Goal: Task Accomplishment & Management: Manage account settings

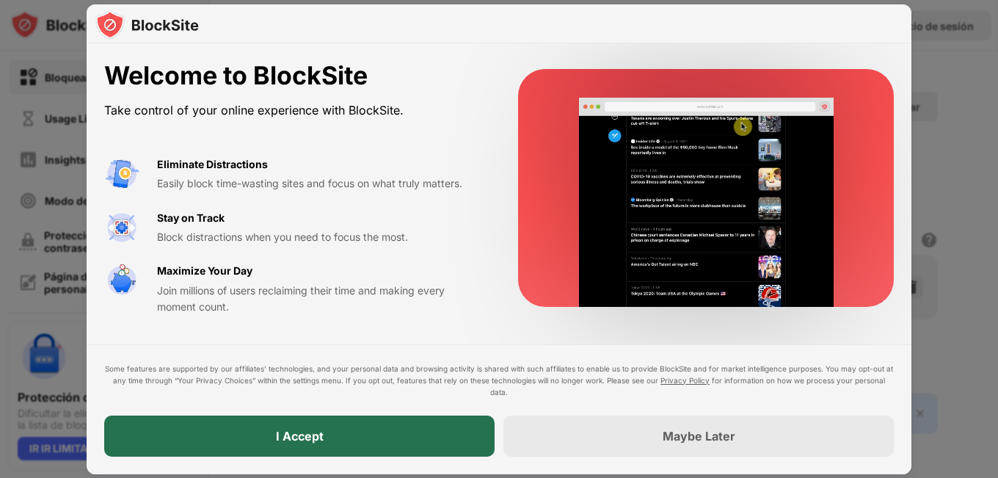
click at [330, 451] on div "I Accept" at bounding box center [299, 435] width 390 height 41
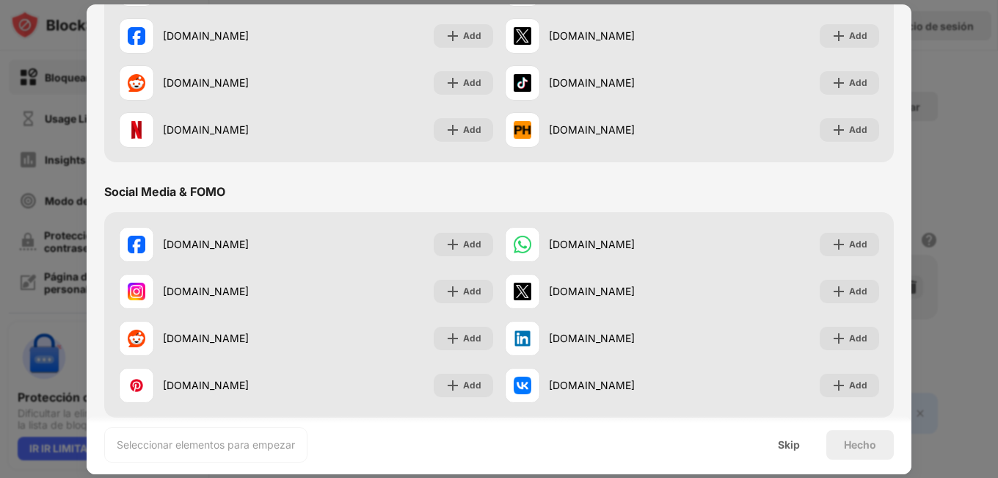
scroll to position [147, 0]
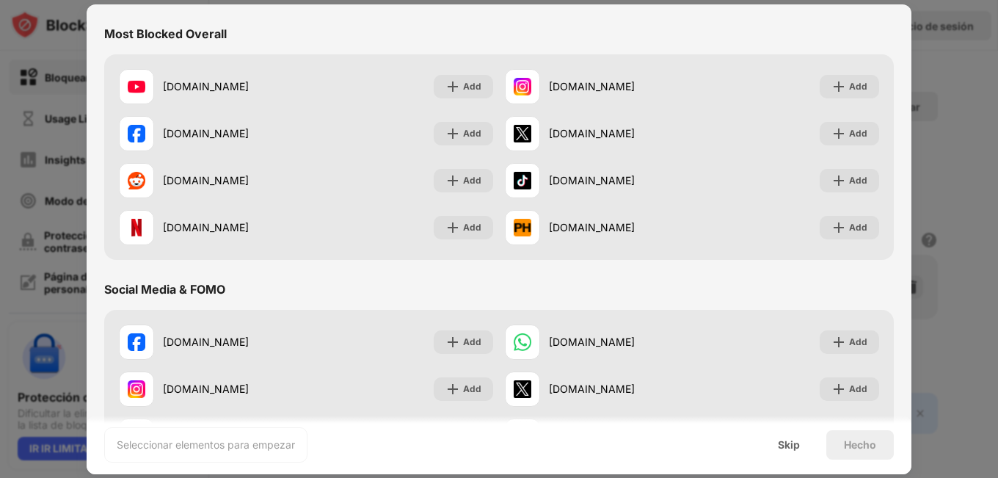
click at [433, 286] on div "Social Media & FOMO" at bounding box center [499, 289] width 790 height 41
drag, startPoint x: 433, startPoint y: 286, endPoint x: 351, endPoint y: 277, distance: 82.6
click at [351, 277] on div "Social Media & FOMO" at bounding box center [499, 289] width 790 height 41
drag, startPoint x: 351, startPoint y: 277, endPoint x: 316, endPoint y: 280, distance: 35.4
click at [316, 280] on div "Social Media & FOMO" at bounding box center [499, 289] width 790 height 41
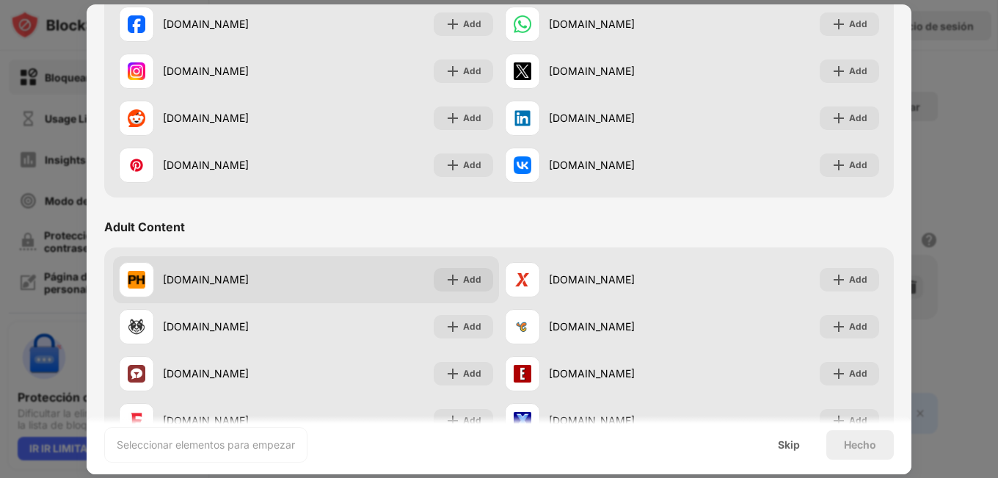
scroll to position [611, 0]
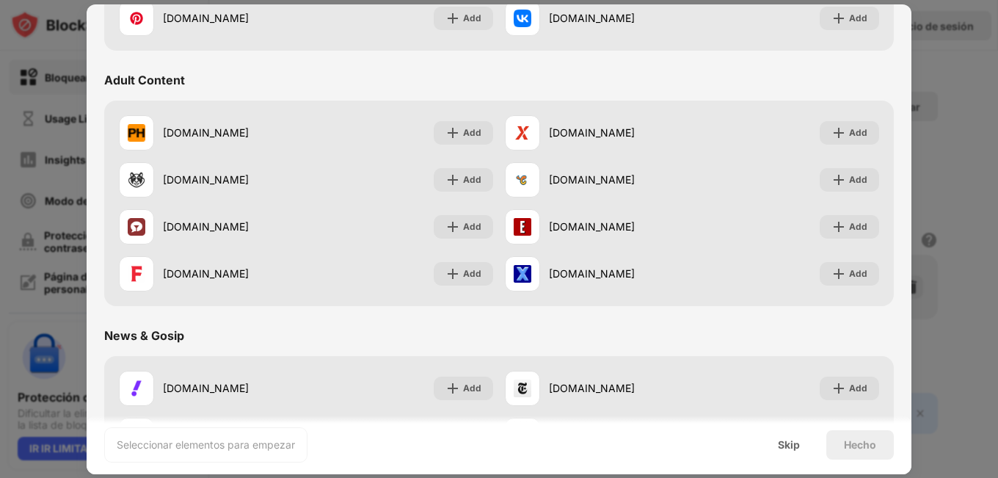
click at [343, 63] on div "Most Blocked Overall youtube.com Add instagram.com Add facebook.com Add x.com A…" at bounding box center [499, 443] width 790 height 1788
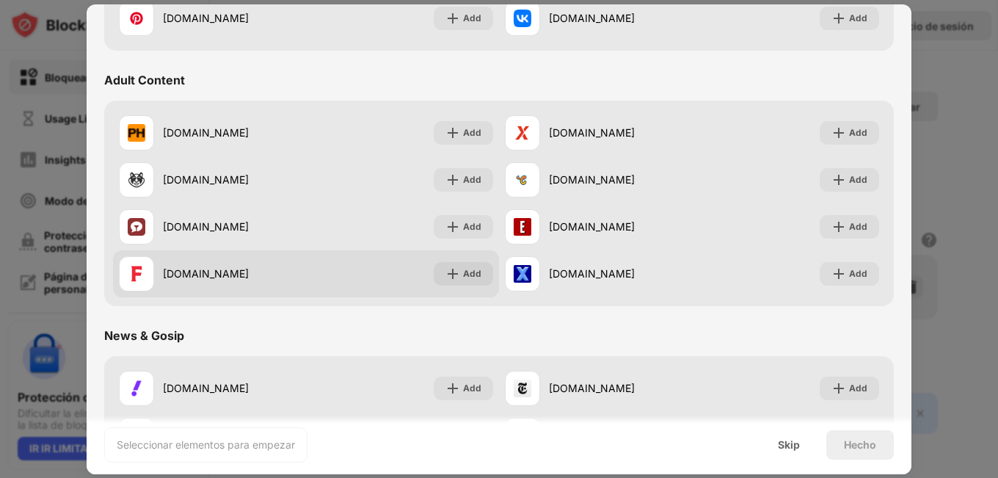
scroll to position [807, 0]
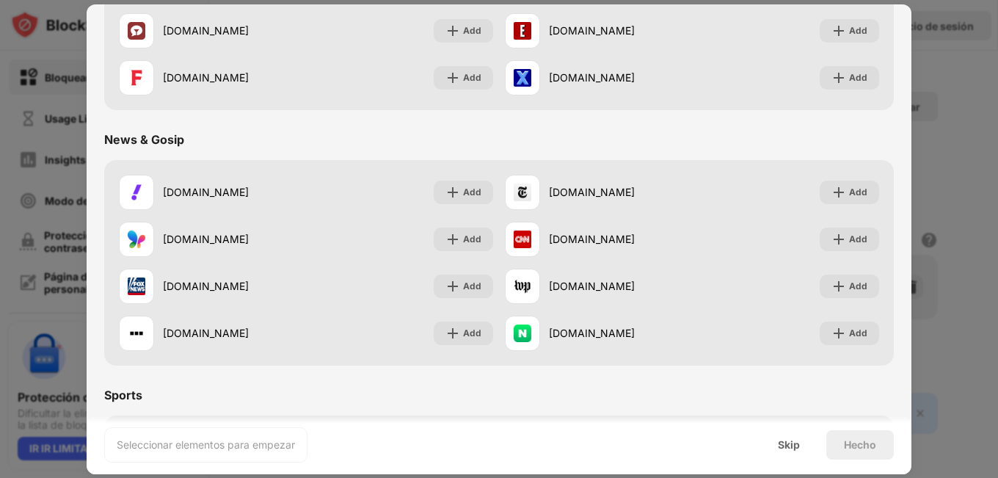
drag, startPoint x: 352, startPoint y: 112, endPoint x: 339, endPoint y: 123, distance: 17.2
click at [352, 113] on div "Most Blocked Overall youtube.com Add instagram.com Add facebook.com Add x.com A…" at bounding box center [499, 247] width 790 height 1788
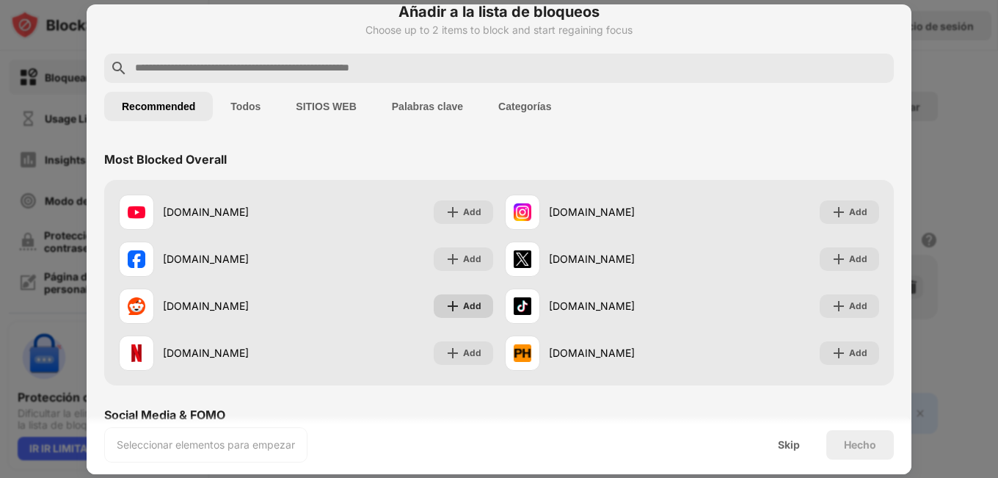
scroll to position [0, 0]
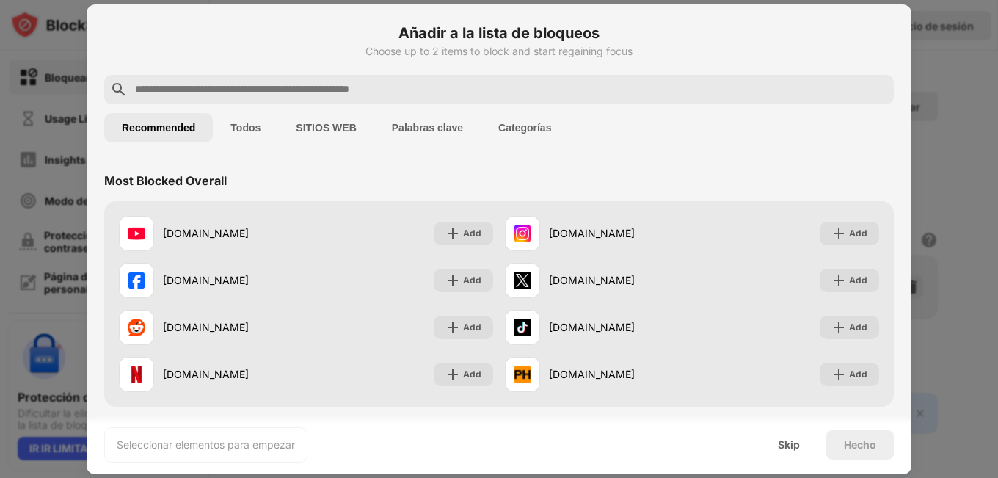
click at [398, 104] on div "Recommended Todos SITIOS WEB Palabras clave Categorías" at bounding box center [499, 127] width 790 height 47
click at [387, 92] on input "text" at bounding box center [511, 90] width 754 height 18
click at [310, 142] on div "Recommended Todos SITIOS WEB Palabras clave Categorías" at bounding box center [499, 127] width 790 height 47
click at [315, 131] on button "SITIOS WEB" at bounding box center [325, 127] width 95 height 29
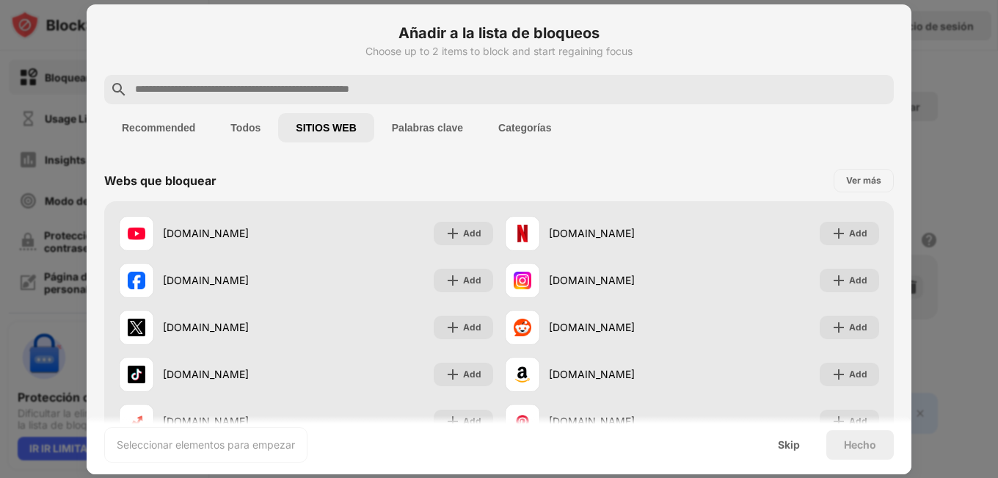
click at [259, 82] on div at bounding box center [499, 89] width 790 height 29
click at [270, 96] on input "text" at bounding box center [511, 90] width 754 height 18
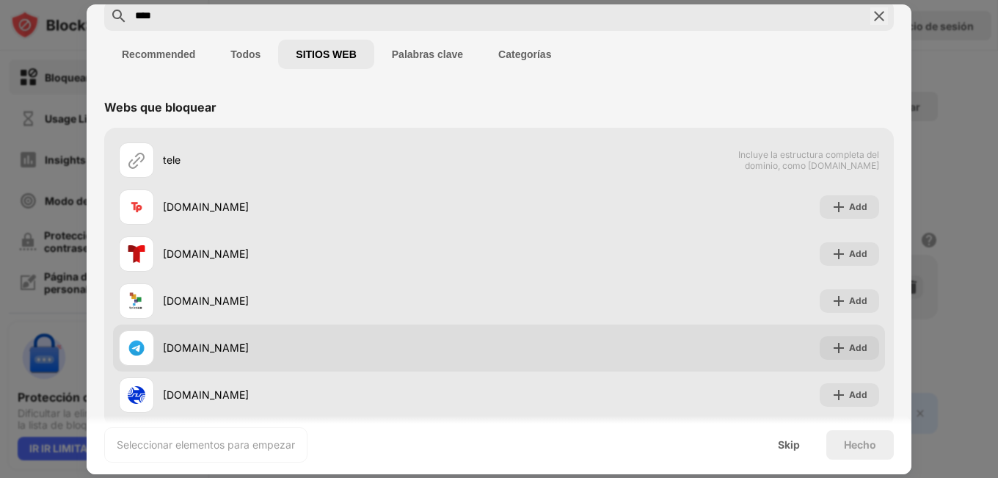
scroll to position [100, 0]
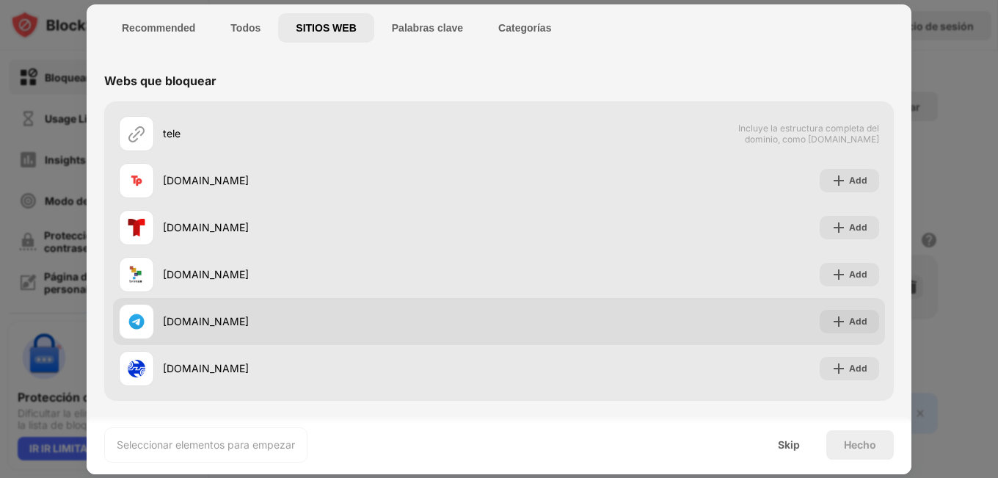
type input "****"
click at [217, 313] on div "telegram.org" at bounding box center [331, 320] width 336 height 15
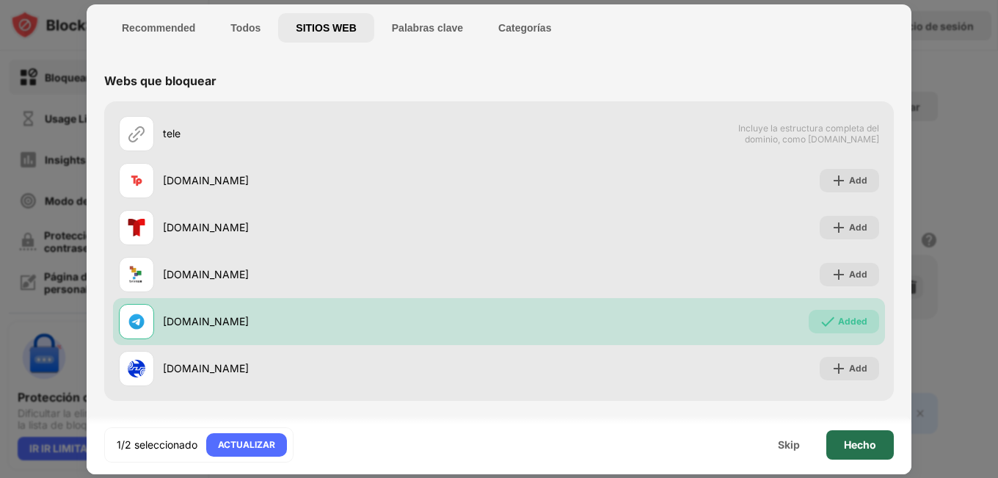
click at [857, 447] on div "Hecho" at bounding box center [860, 445] width 32 height 12
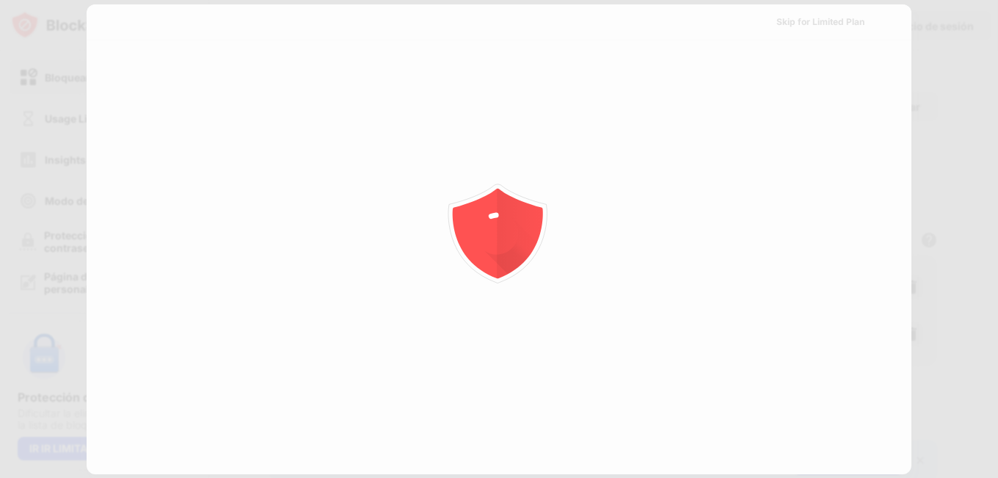
scroll to position [0, 0]
click at [857, 447] on body "Bloquear sitios Usage Limit Insights Modo de enfoque Protección de contraseñas …" at bounding box center [499, 239] width 998 height 478
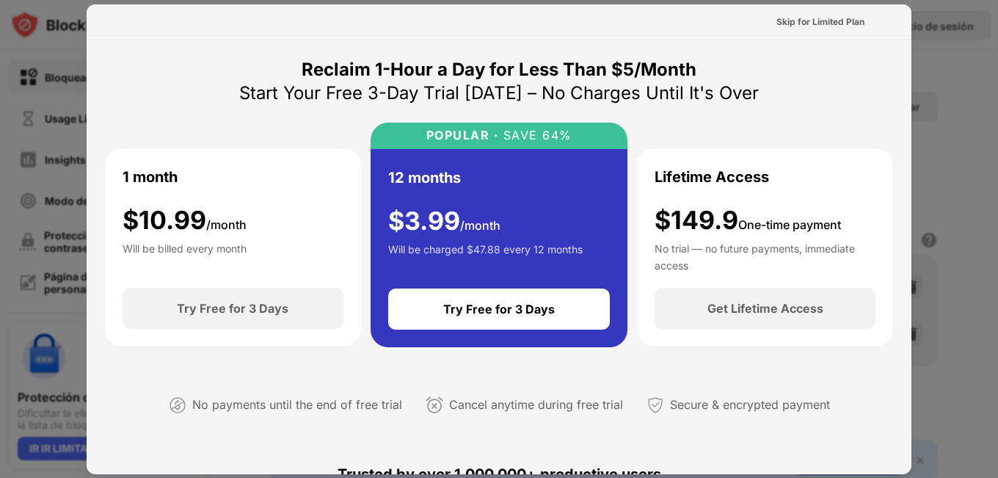
click at [228, 203] on div "1 month $ 10.99 /month Will be billed every month" at bounding box center [233, 218] width 221 height 105
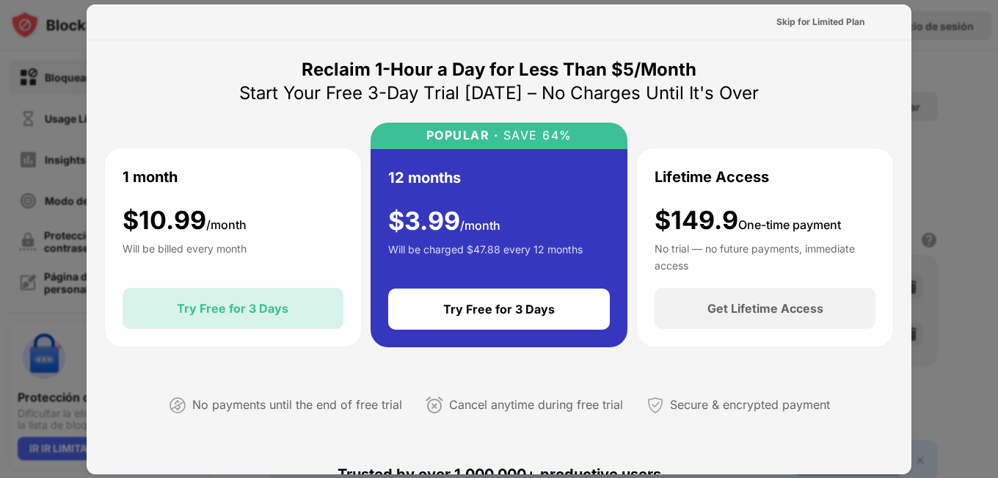
click at [291, 312] on div "Try Free for 3 Days" at bounding box center [233, 308] width 221 height 41
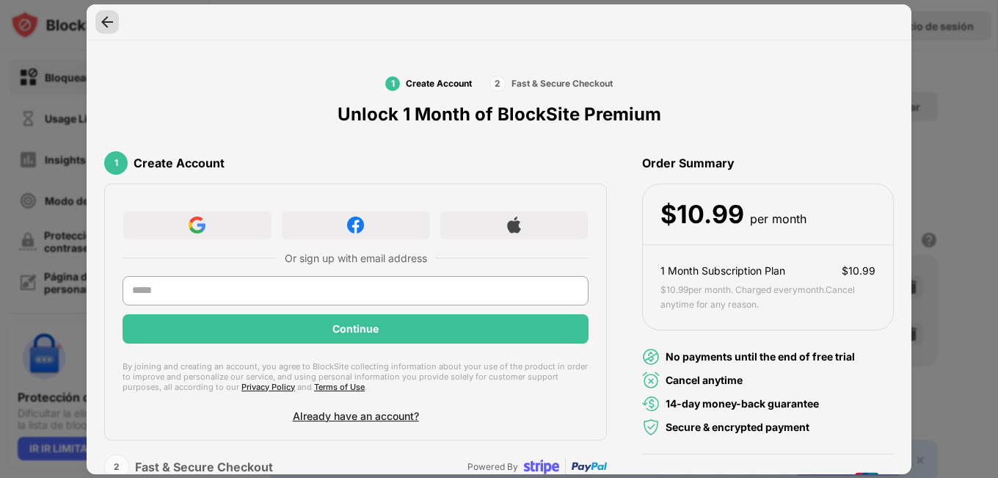
click at [108, 23] on img at bounding box center [107, 22] width 15 height 15
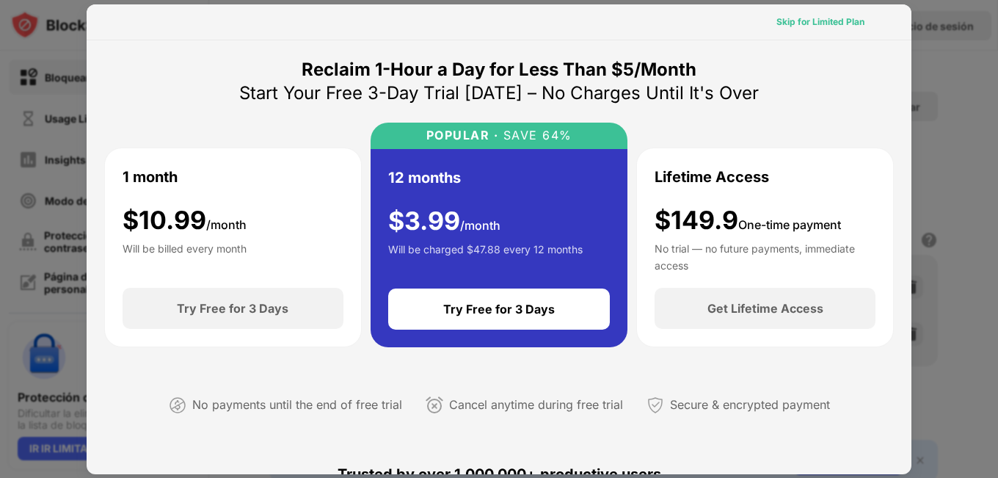
click at [813, 29] on div "Skip for Limited Plan" at bounding box center [821, 22] width 88 height 15
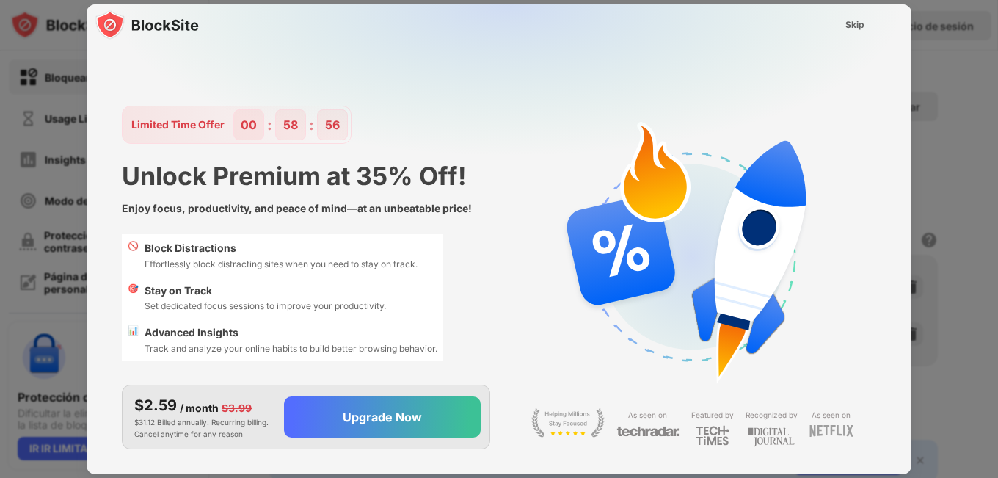
click at [860, 3] on div at bounding box center [499, 239] width 998 height 478
click at [844, 29] on div "Skip" at bounding box center [855, 24] width 43 height 23
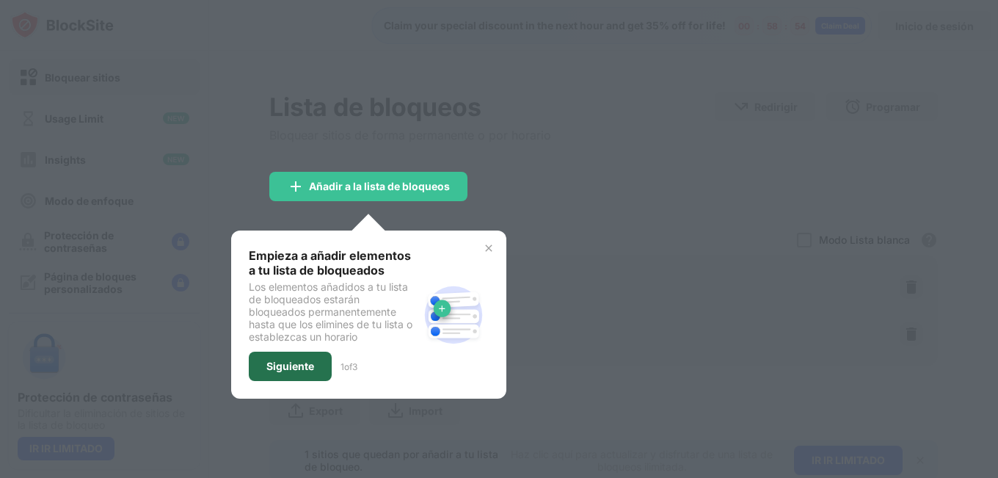
click at [299, 373] on div "Siguiente" at bounding box center [290, 366] width 83 height 29
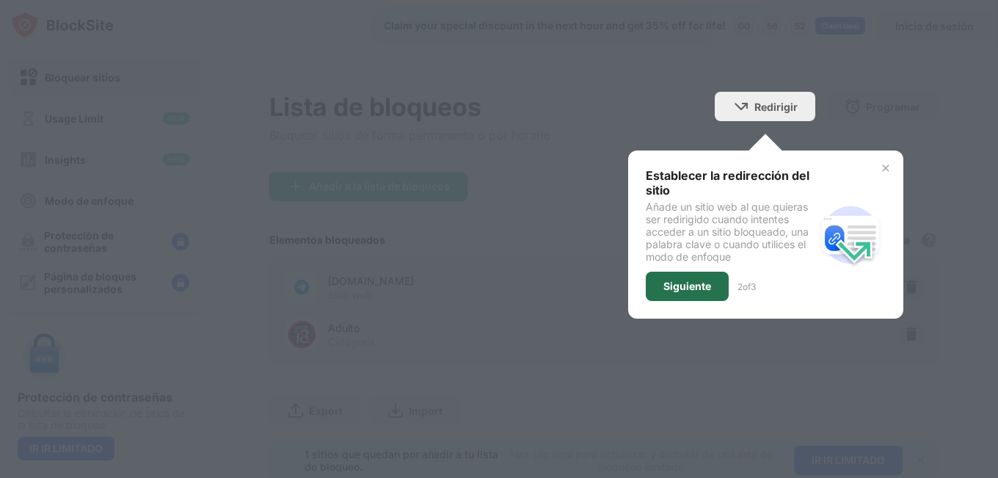
click at [666, 298] on div "Siguiente" at bounding box center [687, 286] width 83 height 29
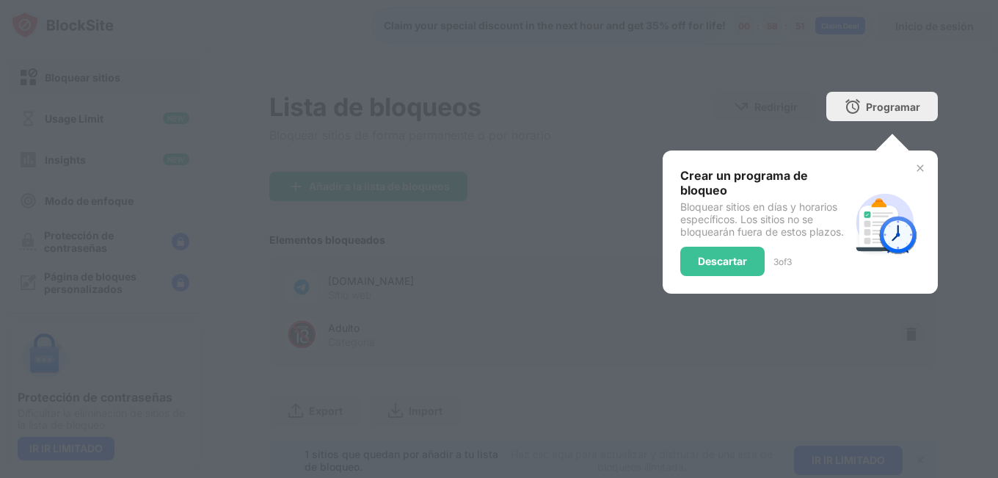
click at [789, 327] on div at bounding box center [499, 239] width 998 height 478
click at [723, 270] on div "Descartar" at bounding box center [722, 261] width 84 height 29
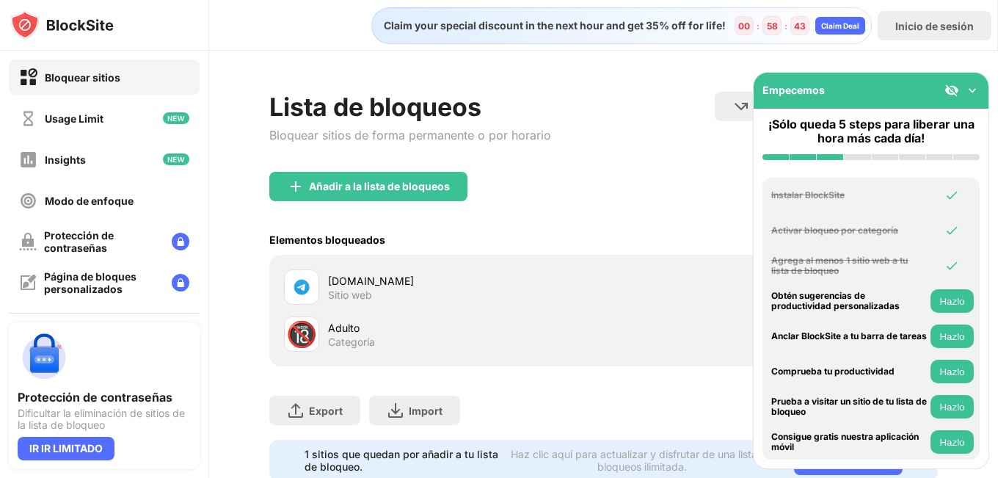
click at [975, 90] on img at bounding box center [972, 90] width 15 height 15
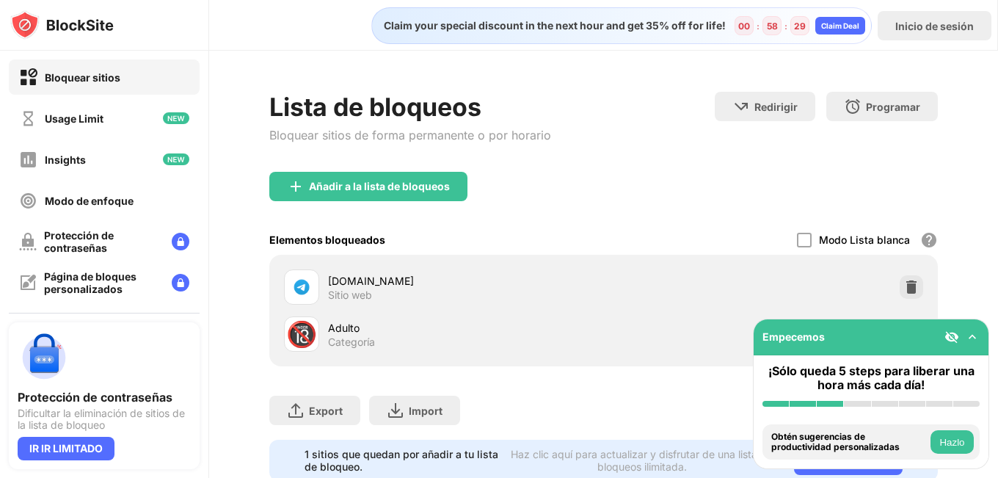
scroll to position [55, 0]
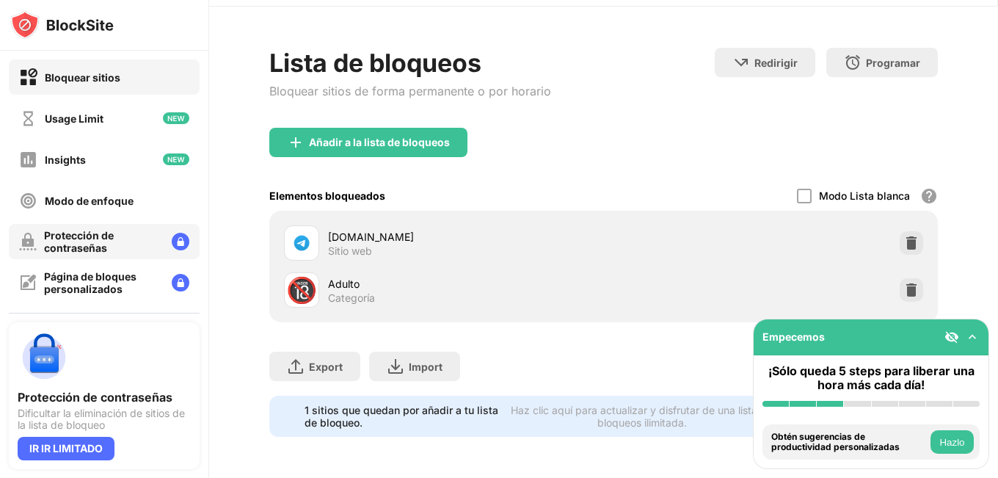
click at [125, 250] on div "Protección de contraseñas" at bounding box center [102, 241] width 116 height 25
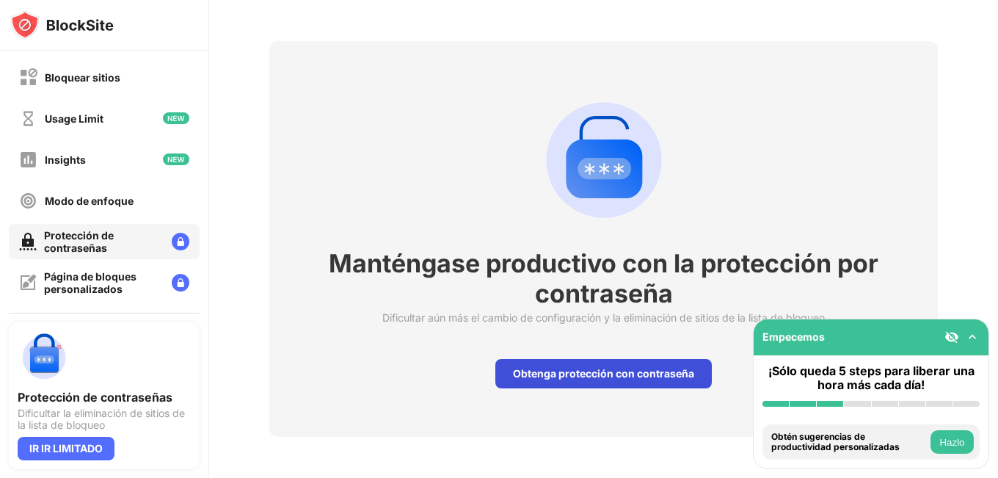
click at [530, 371] on div "Obtenga protección con contraseña" at bounding box center [603, 373] width 217 height 29
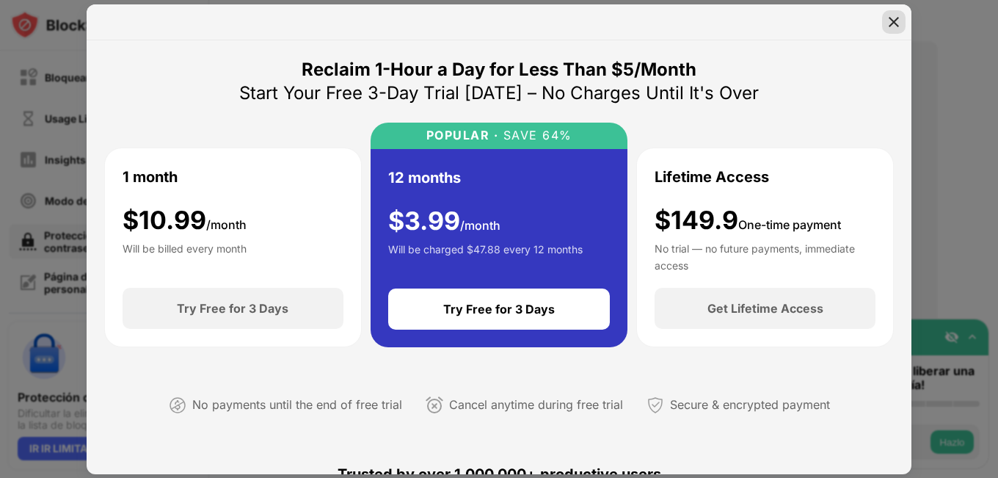
click at [890, 20] on img at bounding box center [894, 22] width 15 height 15
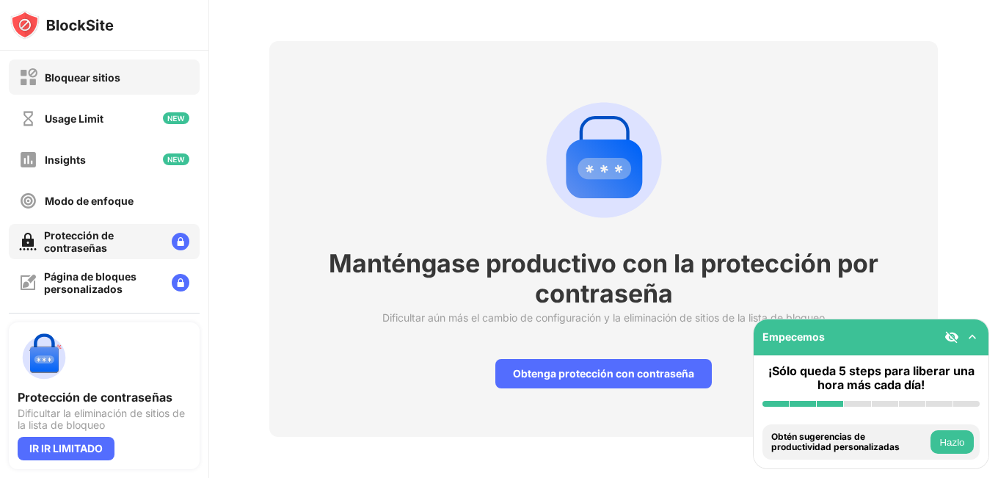
click at [106, 75] on div "Bloquear sitios" at bounding box center [83, 77] width 76 height 12
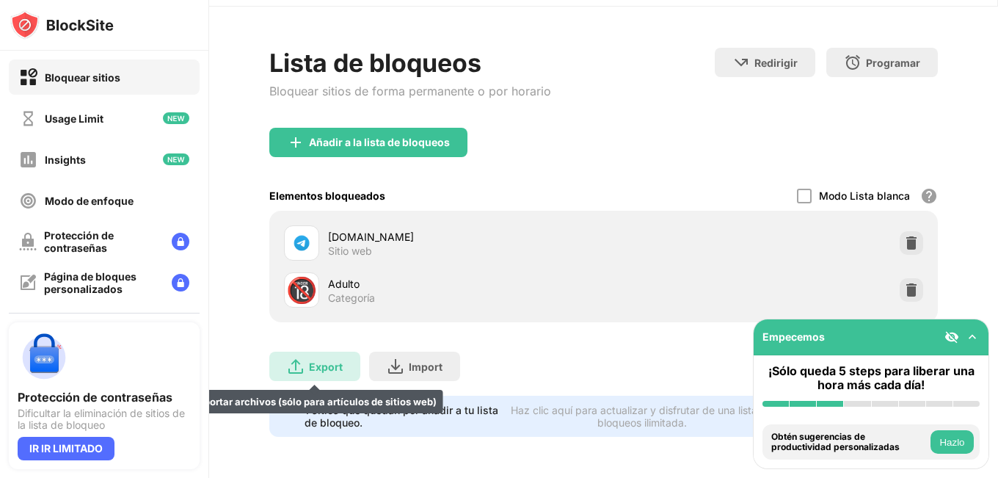
click at [333, 362] on div "Export Exportar archivos (sólo para artículos de sitios web)" at bounding box center [314, 366] width 91 height 29
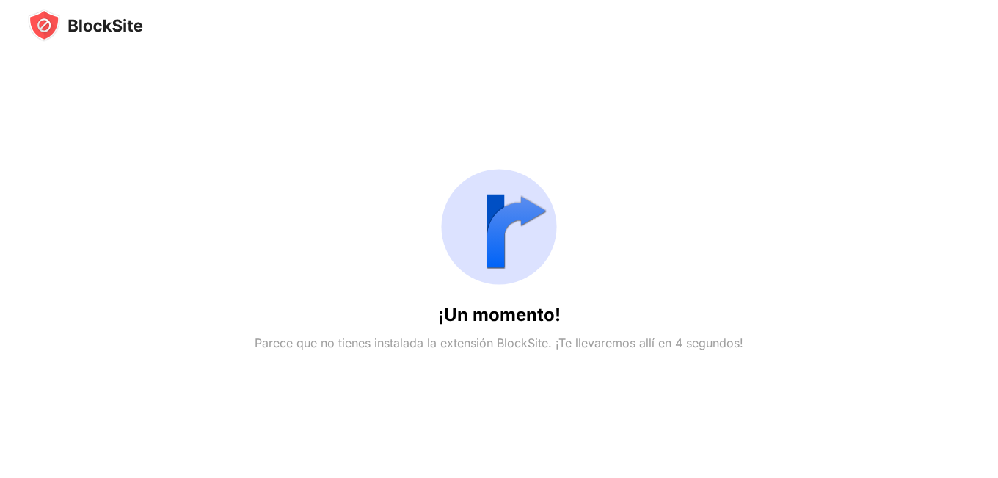
click at [94, 29] on img at bounding box center [85, 25] width 115 height 33
drag, startPoint x: 142, startPoint y: 65, endPoint x: 266, endPoint y: 110, distance: 132.1
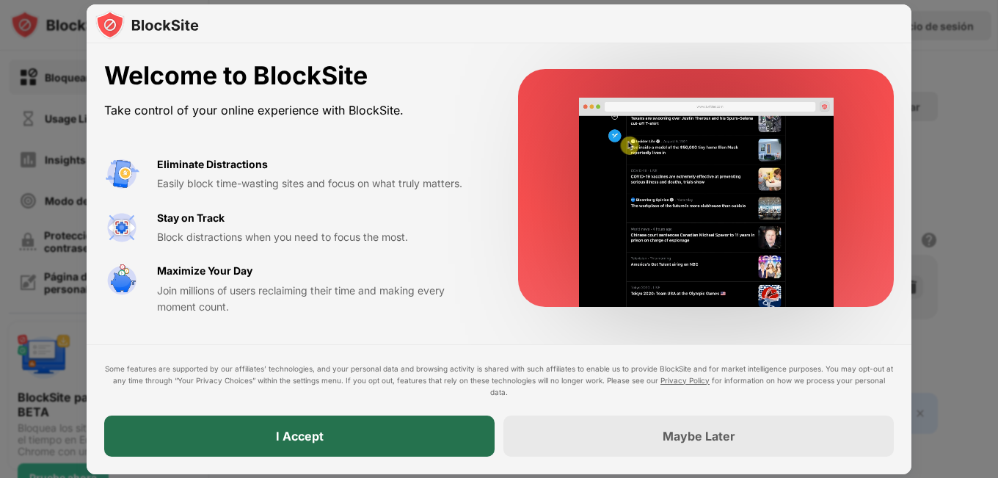
click at [306, 436] on div "I Accept" at bounding box center [300, 436] width 48 height 15
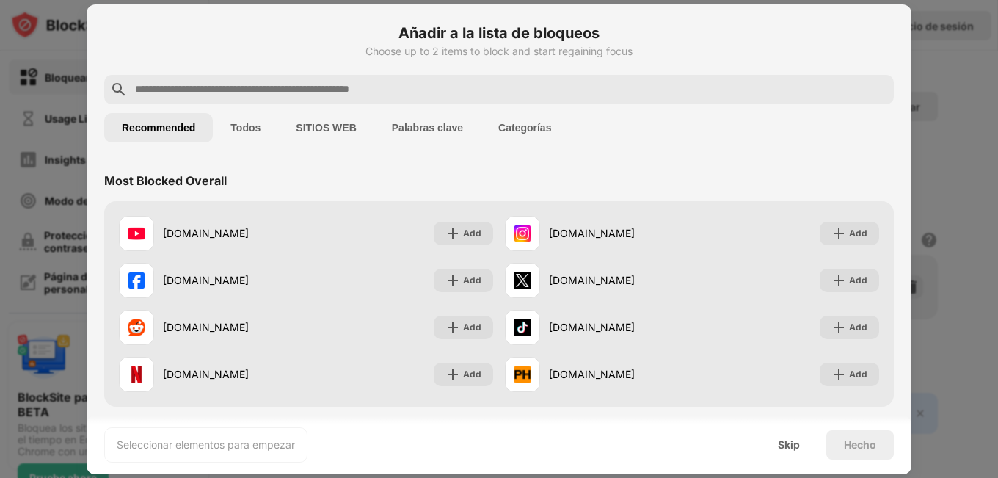
click at [376, 81] on input "text" at bounding box center [511, 90] width 754 height 18
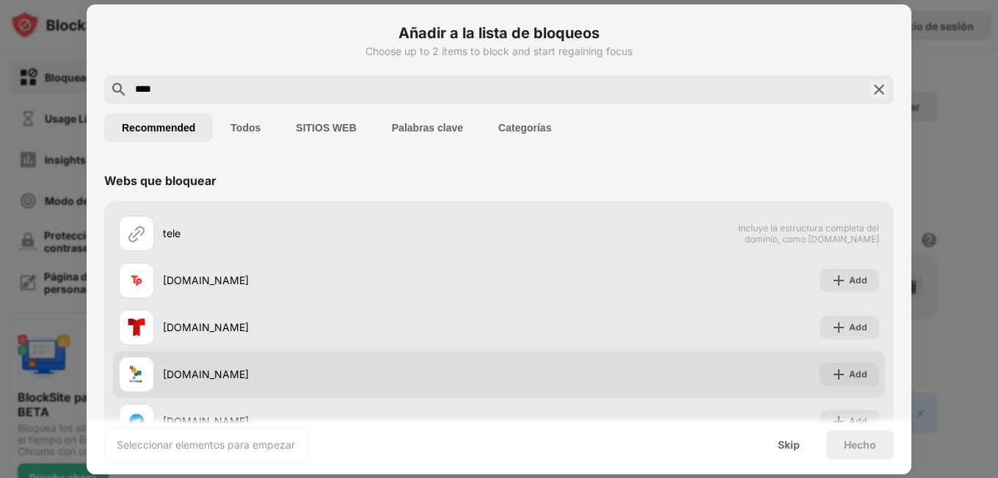
scroll to position [100, 0]
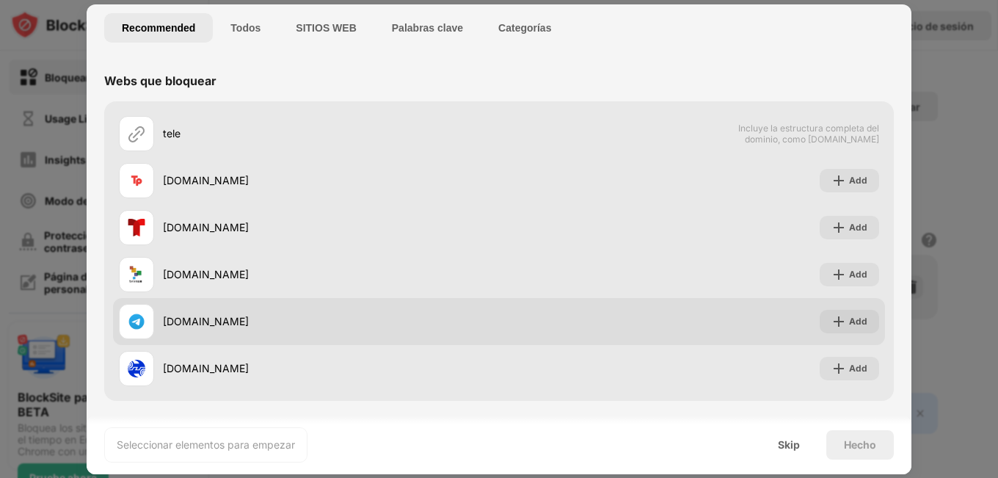
type input "****"
click at [186, 321] on div "telegram.org" at bounding box center [331, 320] width 336 height 15
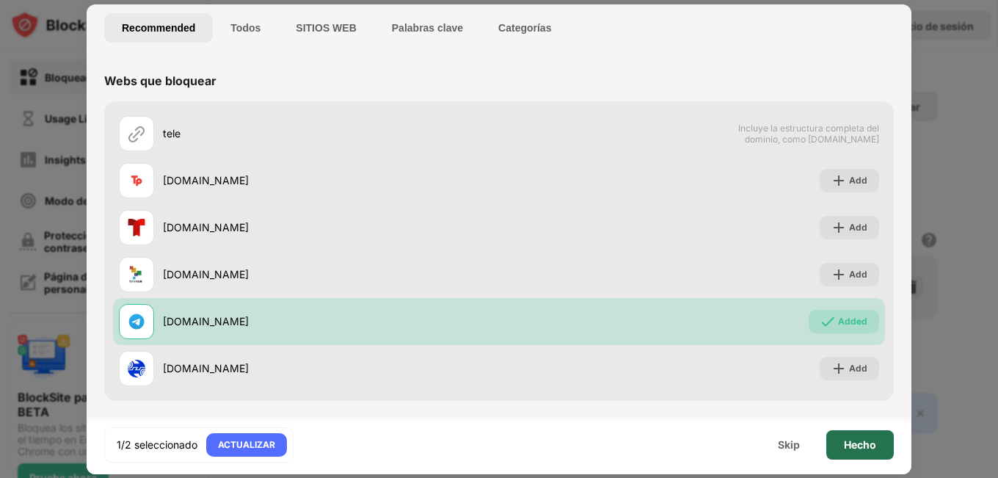
click at [854, 446] on div "Hecho" at bounding box center [860, 445] width 32 height 12
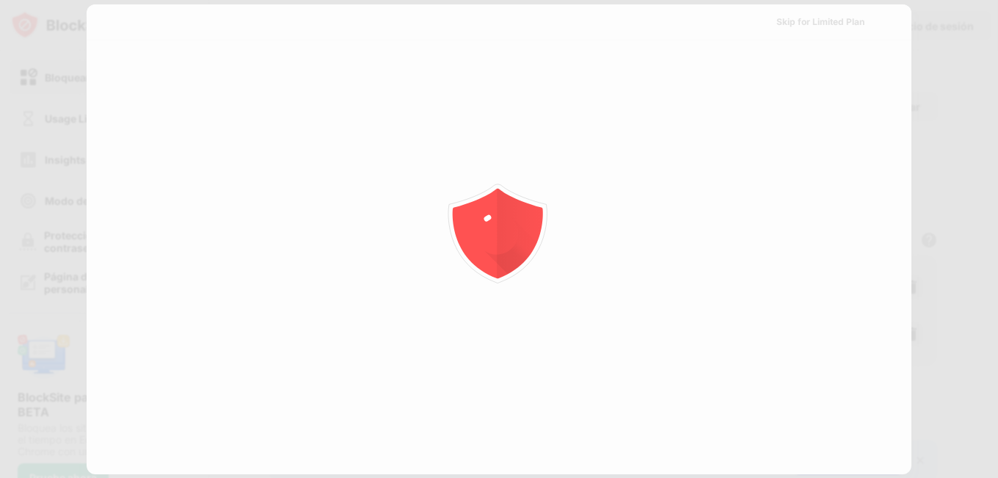
scroll to position [0, 0]
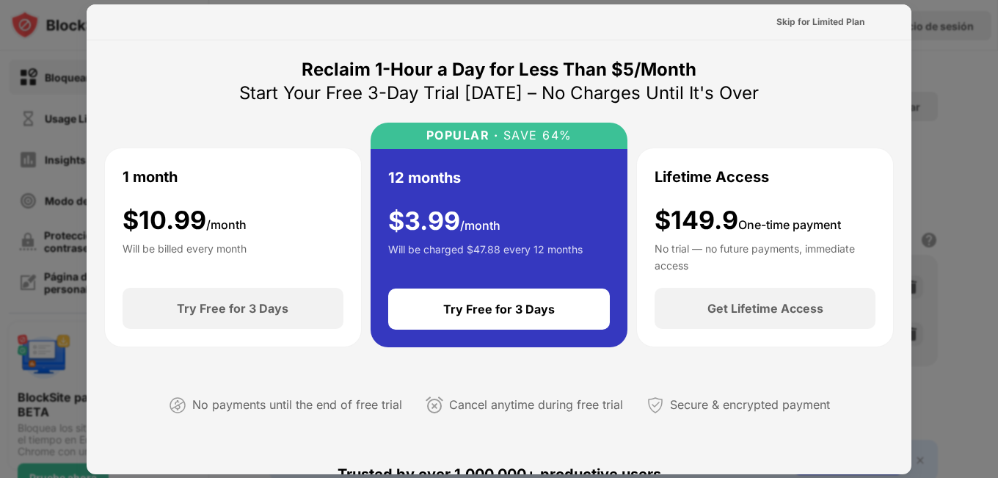
click at [821, 24] on div "Skip for Limited Plan" at bounding box center [821, 22] width 88 height 15
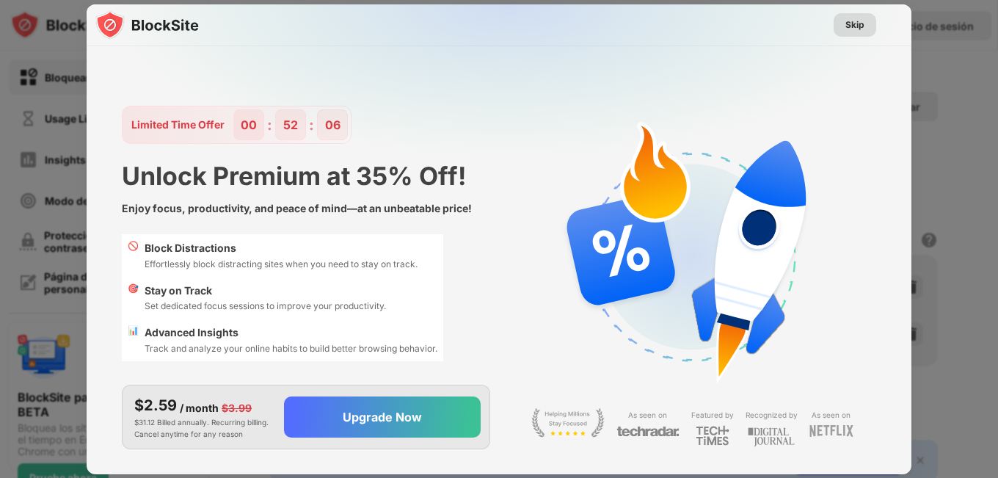
click at [854, 26] on div "Skip" at bounding box center [855, 25] width 19 height 15
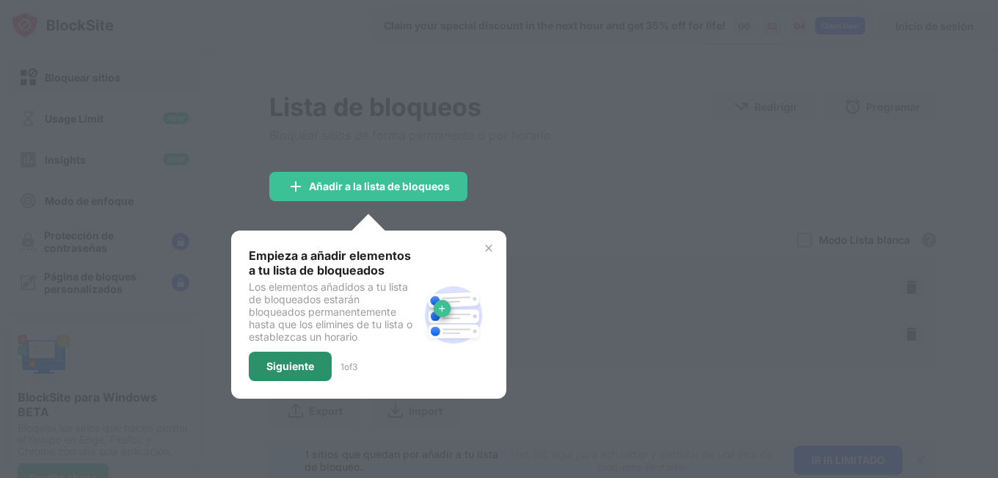
click at [302, 377] on div "Siguiente" at bounding box center [290, 366] width 83 height 29
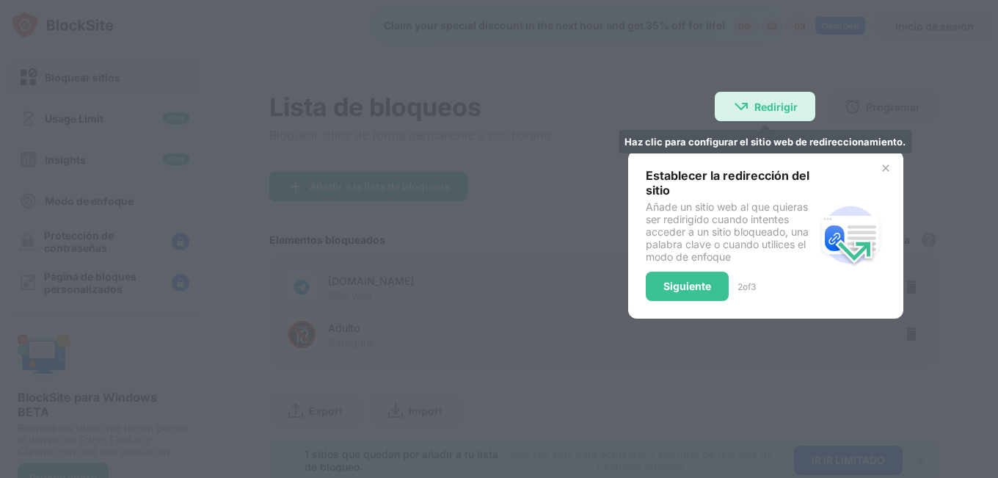
click at [774, 116] on div "Redirigir Haz clic para configurar el sitio web de redireccionamiento." at bounding box center [765, 106] width 101 height 29
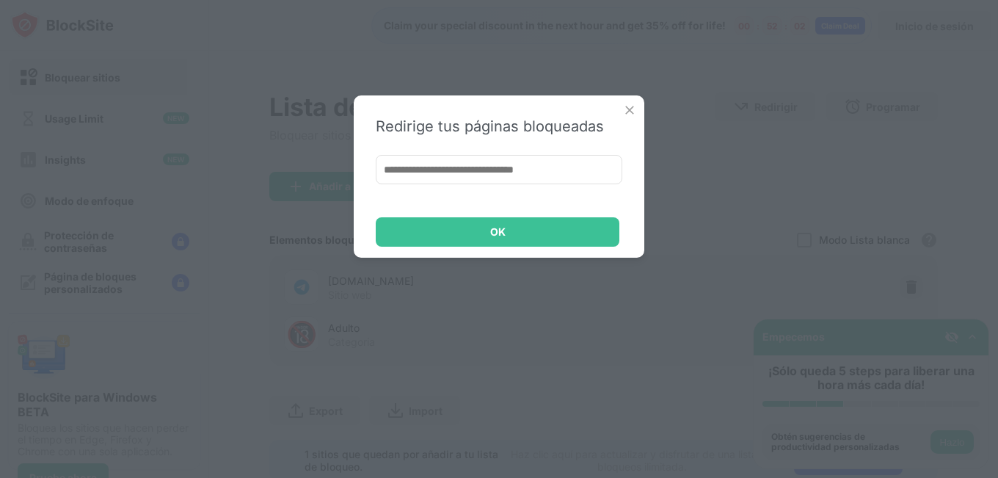
click at [624, 116] on img at bounding box center [629, 110] width 15 height 15
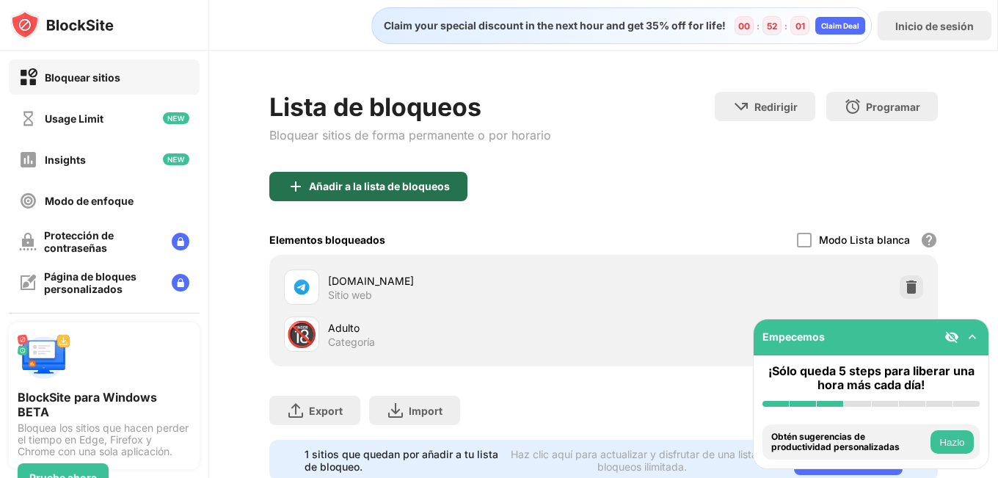
click at [368, 197] on div "Añadir a la lista de bloqueos" at bounding box center [368, 186] width 198 height 29
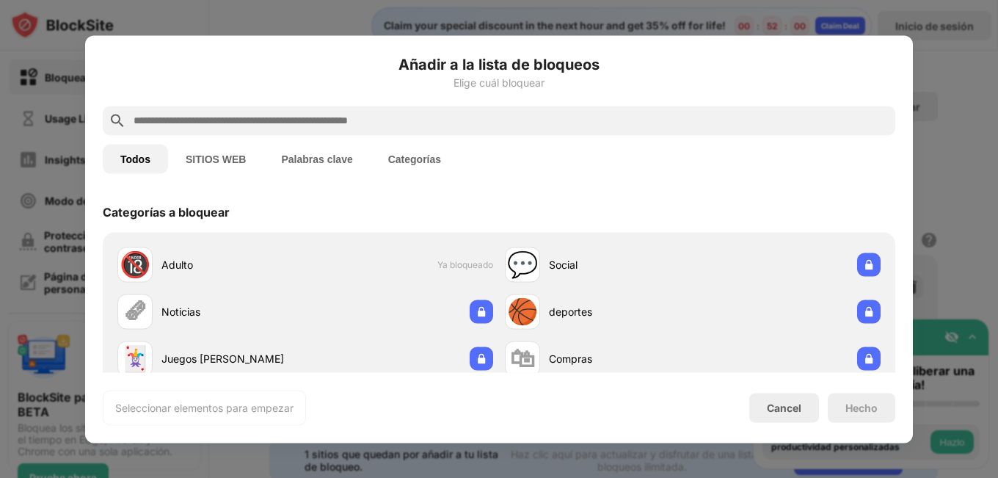
click at [280, 130] on div at bounding box center [499, 120] width 793 height 29
click at [275, 123] on input "text" at bounding box center [510, 121] width 757 height 18
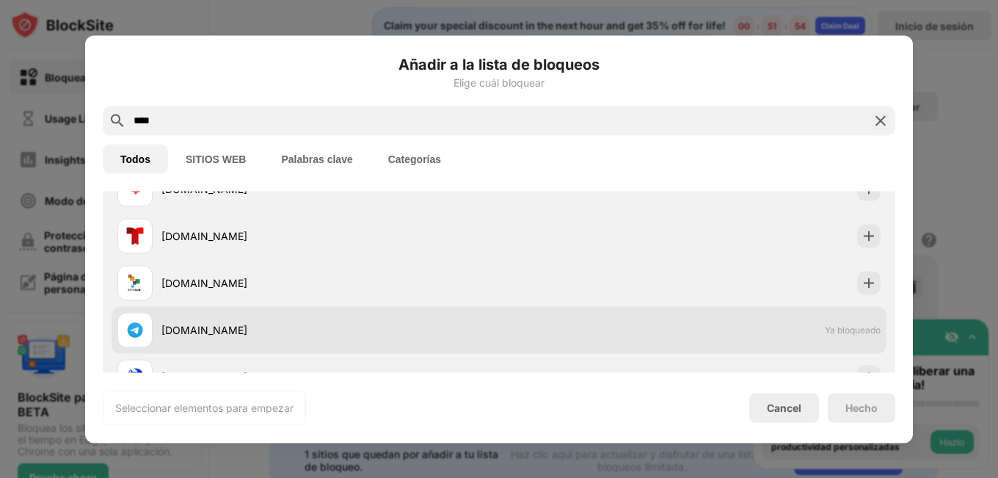
scroll to position [147, 0]
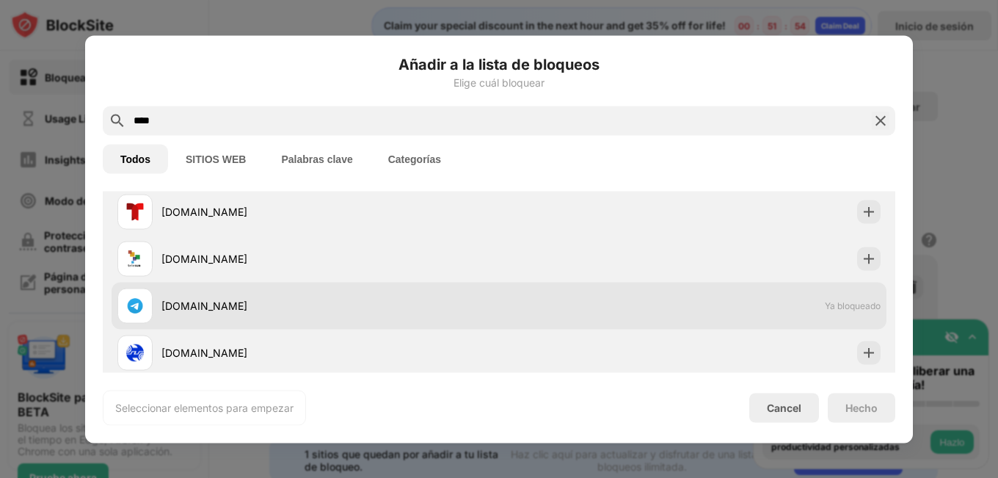
type input "****"
click at [208, 321] on div "telegram.org" at bounding box center [308, 305] width 382 height 35
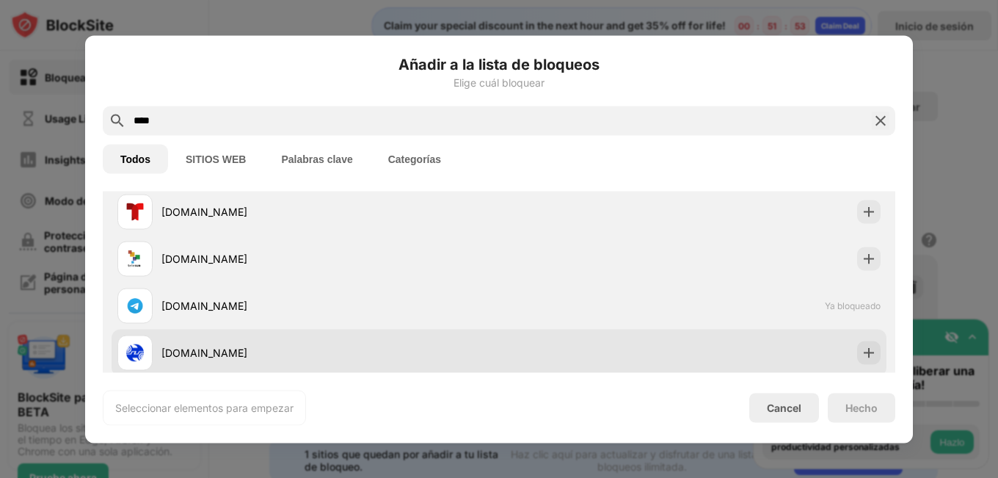
click at [551, 354] on div "tci.ir" at bounding box center [499, 352] width 775 height 47
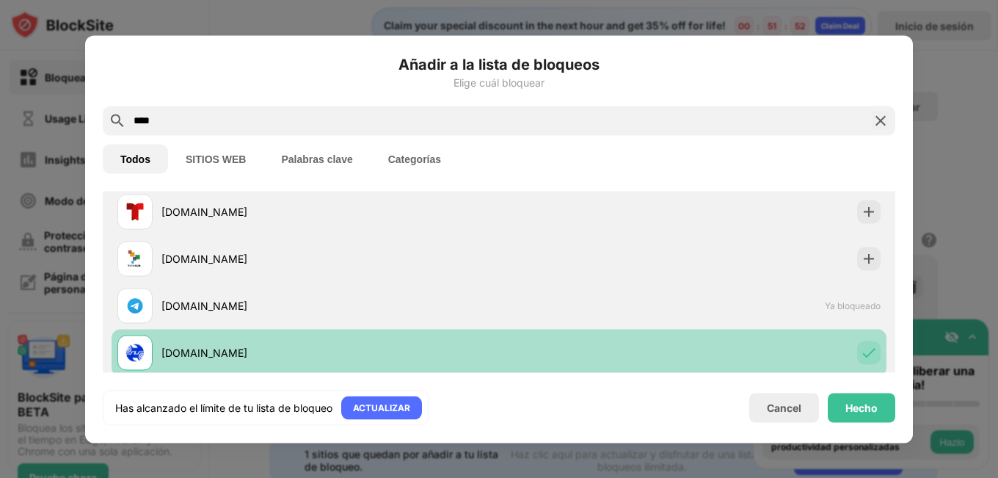
click at [739, 368] on div "tci.ir" at bounding box center [499, 352] width 775 height 47
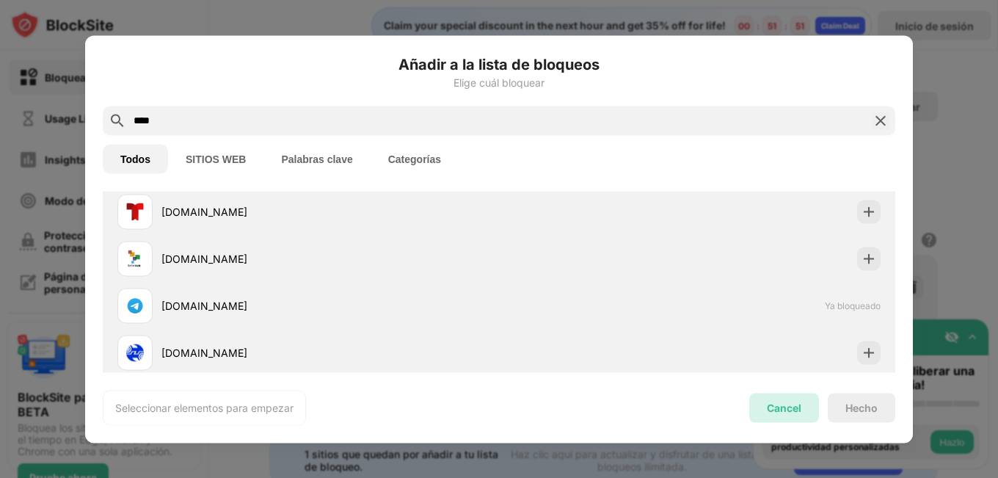
click at [780, 410] on div "Cancel" at bounding box center [784, 407] width 34 height 12
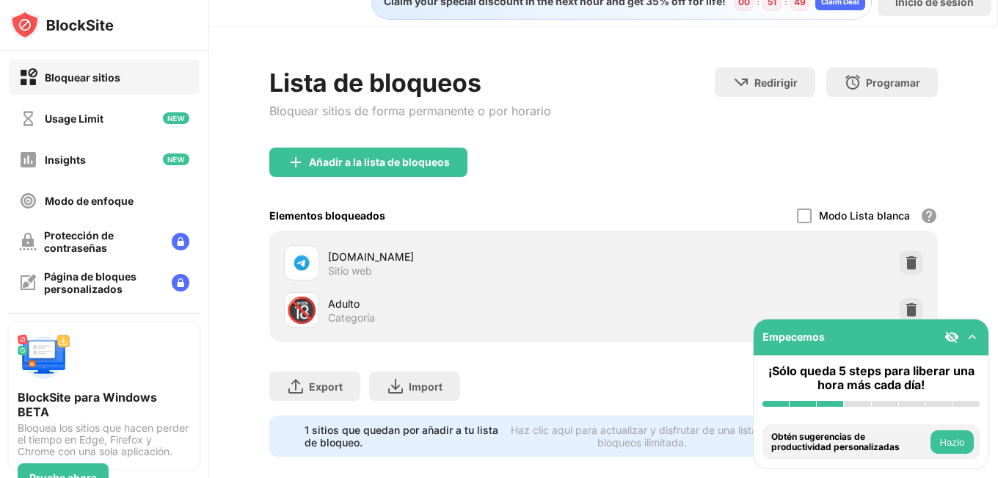
scroll to position [55, 0]
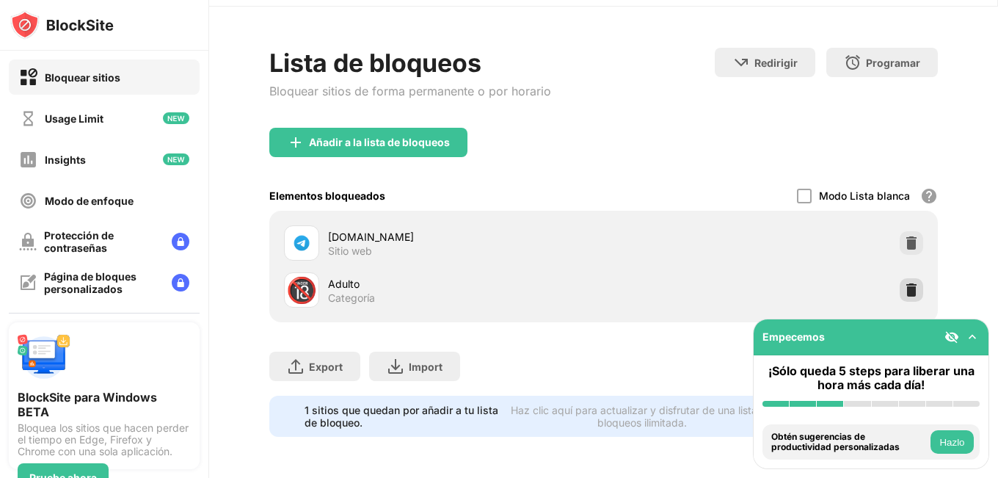
click at [900, 285] on div at bounding box center [911, 289] width 23 height 23
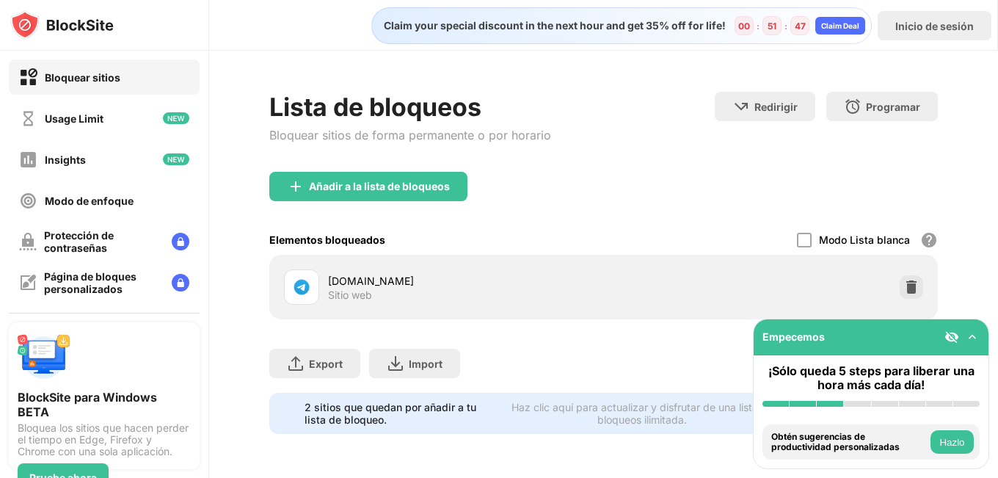
scroll to position [0, 0]
click at [327, 289] on div "telegram.org Sitio web" at bounding box center [444, 286] width 320 height 35
click at [417, 279] on div "telegram.org" at bounding box center [466, 280] width 276 height 15
click at [914, 290] on img at bounding box center [911, 287] width 15 height 15
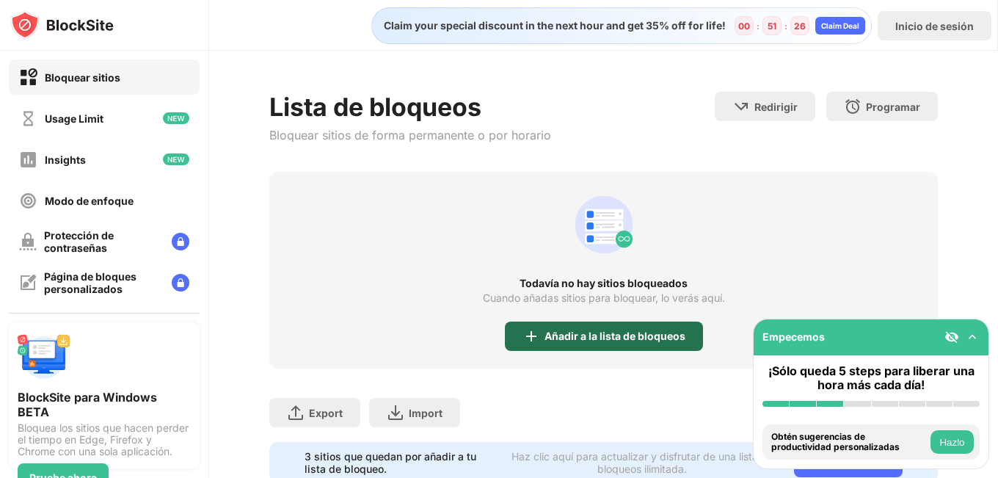
click at [567, 341] on div "Añadir a la lista de bloqueos" at bounding box center [615, 336] width 141 height 12
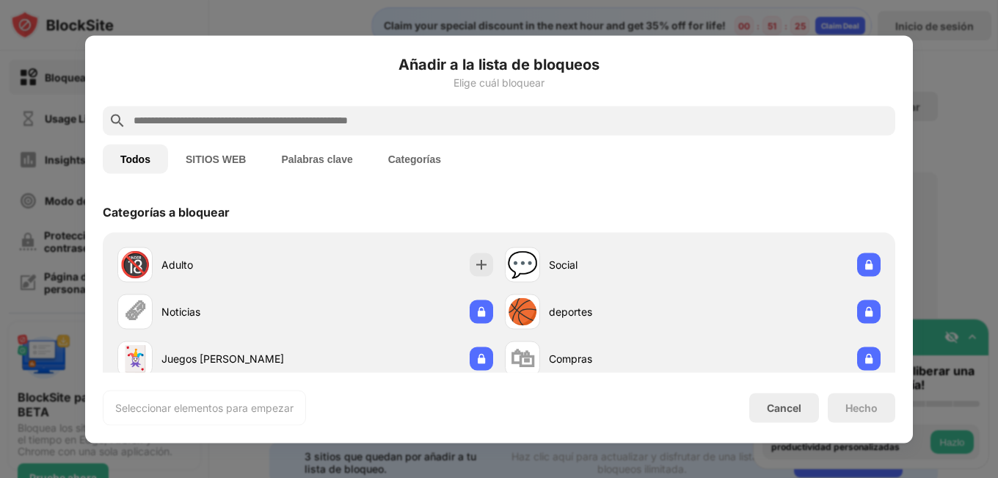
click at [368, 109] on div at bounding box center [499, 120] width 793 height 29
click at [352, 122] on input "text" at bounding box center [510, 121] width 757 height 18
click at [252, 155] on button "SITIOS WEB" at bounding box center [215, 158] width 95 height 29
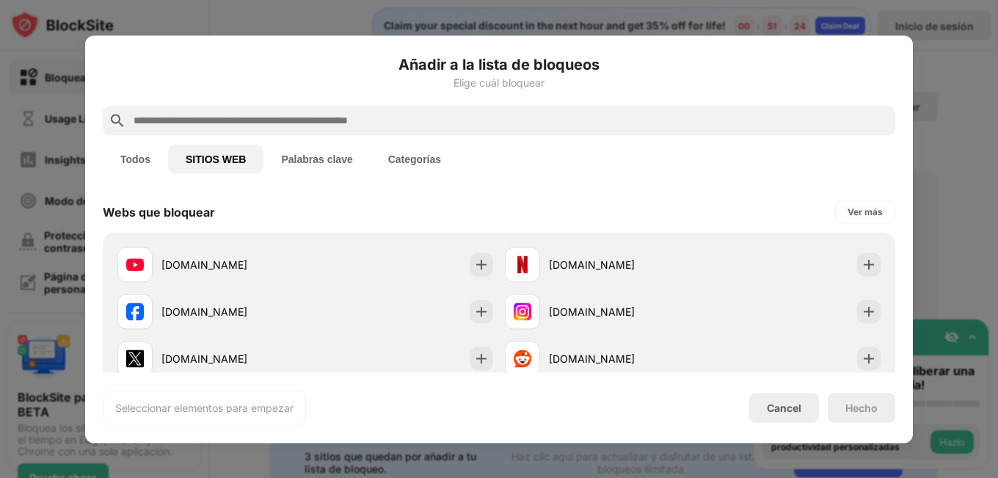
click at [233, 94] on div "Añadir a la lista de bloqueos Elige cuál bloquear" at bounding box center [499, 79] width 793 height 53
click at [236, 113] on input "text" at bounding box center [510, 121] width 757 height 18
click at [241, 117] on input "text" at bounding box center [510, 121] width 757 height 18
paste input "**********"
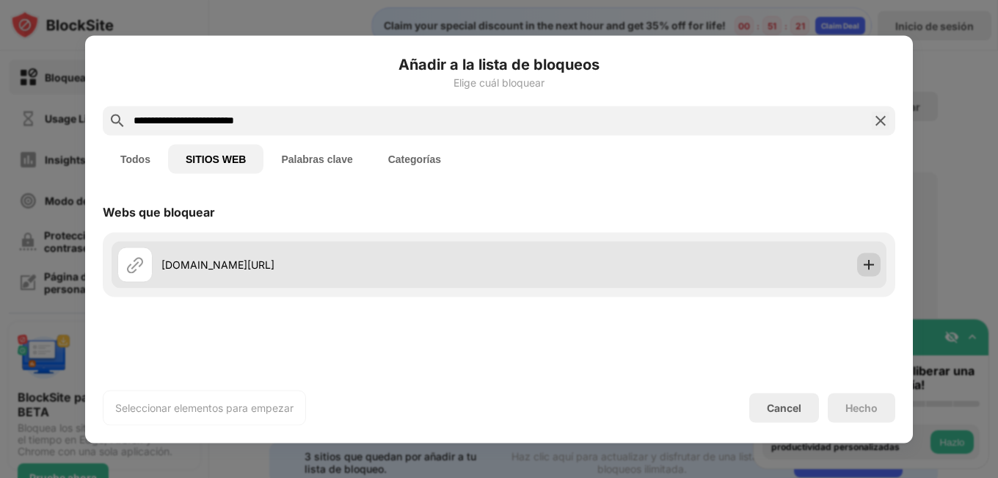
type input "**********"
click at [877, 261] on div at bounding box center [868, 263] width 23 height 23
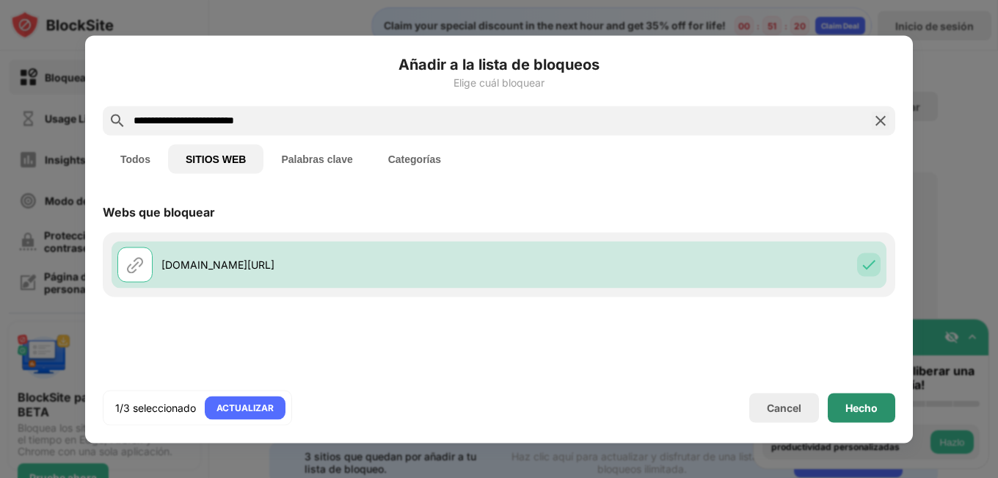
click at [864, 406] on div "Hecho" at bounding box center [862, 407] width 32 height 12
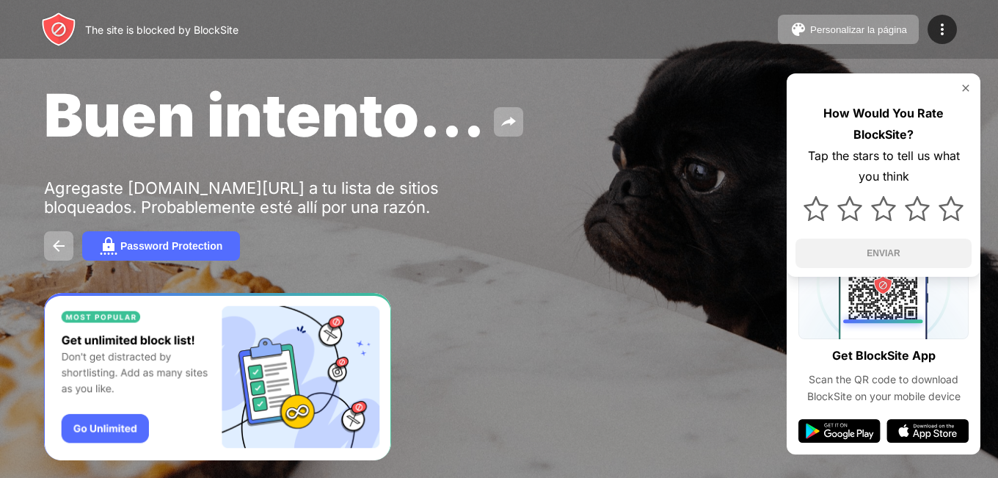
click at [965, 90] on img at bounding box center [966, 88] width 12 height 12
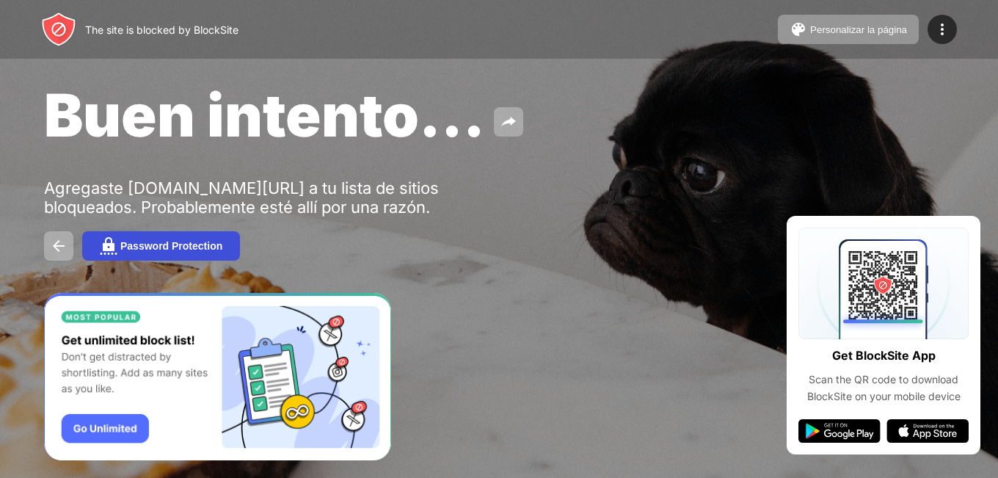
click at [166, 254] on button "Password Protection" at bounding box center [161, 245] width 158 height 29
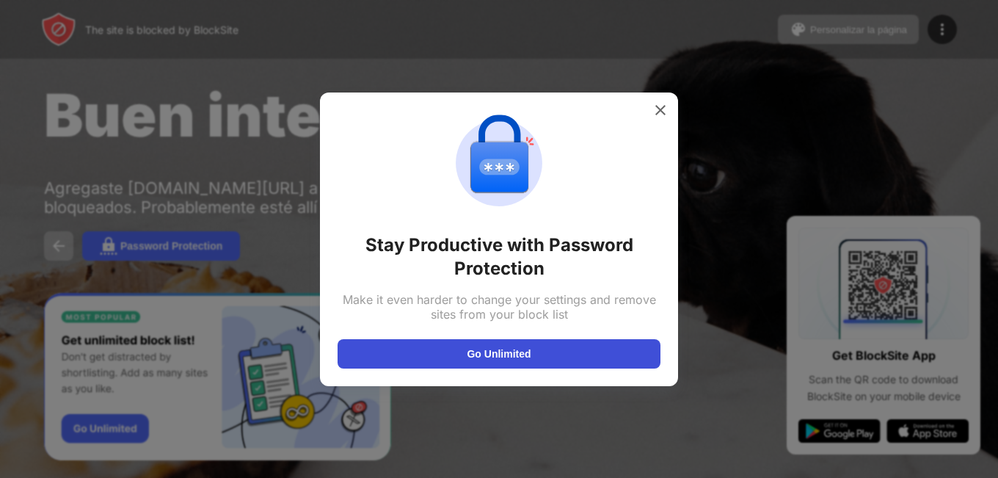
click at [567, 341] on button "Go Unlimited" at bounding box center [499, 353] width 323 height 29
